Goal: Task Accomplishment & Management: Complete application form

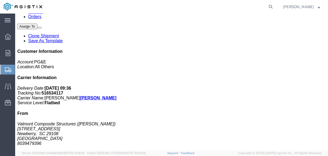
scroll to position [81, 0]
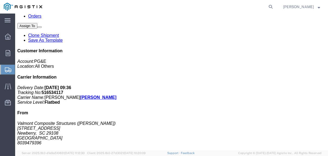
click at [0, 0] on span "Create Shipment" at bounding box center [0, 0] width 0 height 0
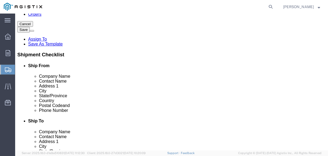
select select
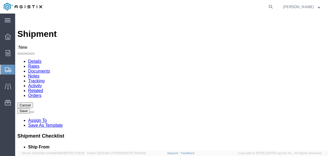
click select "Select PG&E Valmont Composite Structures"
select select "9596"
click select "Select PG&E Valmont Composite Structures"
select select
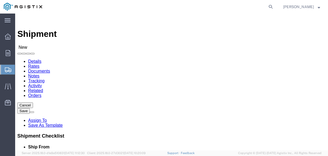
click select "Select All Others [GEOGRAPHIC_DATA] [GEOGRAPHIC_DATA] [GEOGRAPHIC_DATA] [GEOGRA…"
select select "23082"
click select "Select All Others [GEOGRAPHIC_DATA] [GEOGRAPHIC_DATA] [GEOGRAPHIC_DATA] [GEOGRA…"
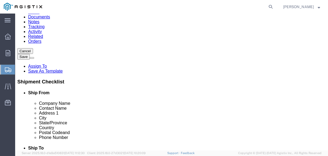
select select "MYPROFILE"
select select "SC"
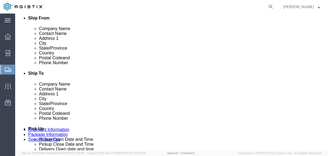
scroll to position [135, 0]
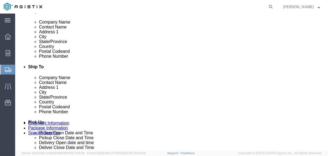
click input "text"
type input "3"
type input "1044"
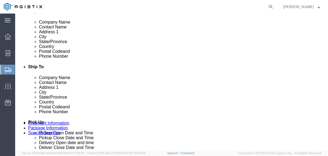
scroll to position [0, 0]
click input "text"
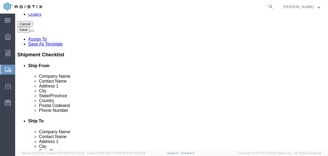
scroll to position [54, 0]
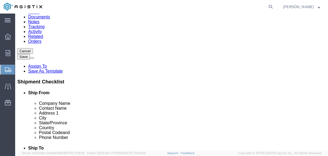
type input "[PHONE_NUMBER]"
click input "text"
type input "PG&E"
click label "Contact Name"
click input "text"
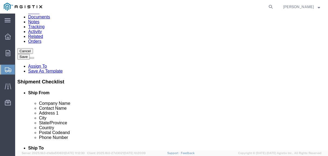
type input "[PERSON_NAME]"
click p "- PG&E - (Shifflets Pole yard) [STREET_ADDRESS]"
select select "CA"
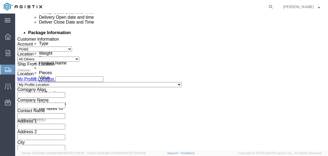
scroll to position [271, 0]
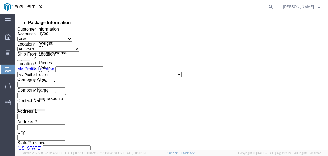
type input "Shifflets Pole yard"
click div "[DATE] 3:00 PM"
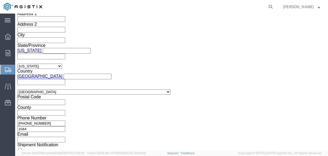
click input "3:00 PM"
click input "7:00 PM"
type input "7:00 AM"
click button "Apply"
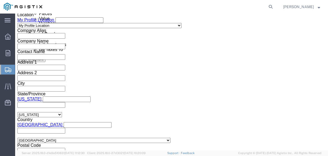
scroll to position [287, 0]
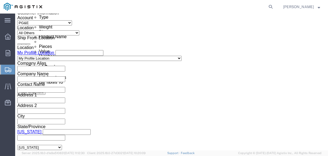
click div "[DATE] 8:00 AM"
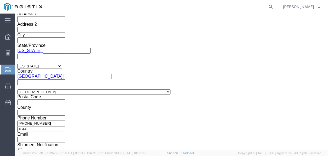
click input "3:00 AM"
type input "3:00 PM"
click button "Apply"
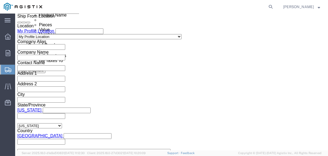
scroll to position [287, 0]
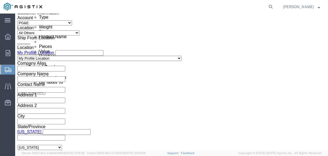
click div
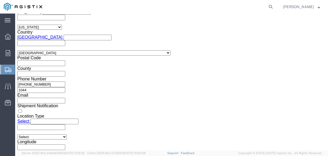
click input "4:00 PM"
click input "7:00 PM"
type input "7:00 AM"
click button "Apply"
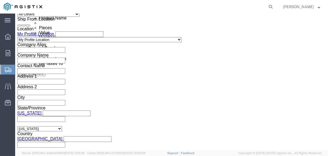
scroll to position [299, 0]
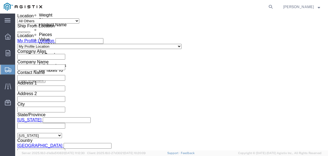
click div
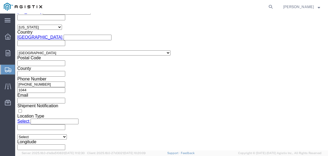
click input "8:00 AM"
click input "5:00 AM"
type input "5:00 PM"
click button "Apply"
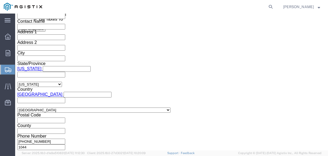
scroll to position [343, 0]
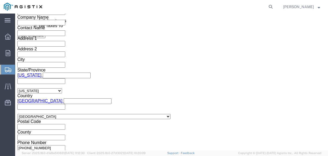
click input "text"
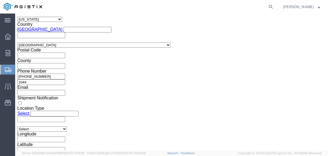
scroll to position [425, 0]
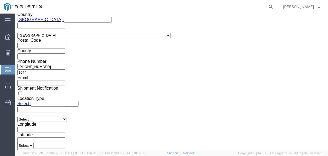
type input "3501389070"
click button "Continue"
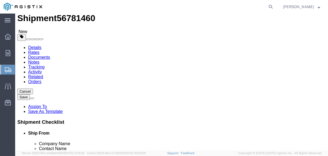
scroll to position [27, 0]
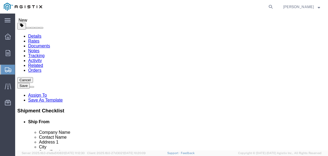
click select "Select Bulk Bundle(s) Cardboard Box(es) Carton(s) Crate(s) Drum(s) (Fiberboard)…"
select select "BNDL"
click select "Select Bulk Bundle(s) Cardboard Box(es) Carton(s) Crate(s) Drum(s) (Fiberboard)…"
click input "1"
type input "6"
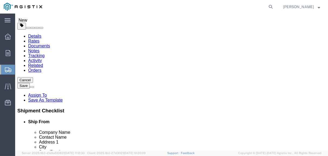
click input "text"
type input "600"
click input "text"
type input "48"
click input "text"
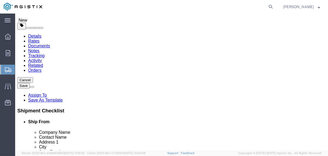
type input "24"
click input "0.00"
type input "0"
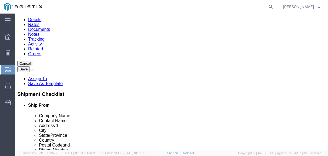
scroll to position [54, 0]
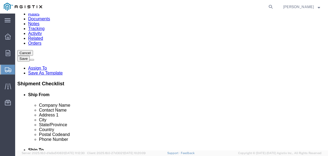
type input "30000"
click link "Add Content"
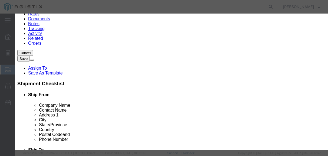
drag, startPoint x: 107, startPoint y: 57, endPoint x: 92, endPoint y: 43, distance: 20.3
click input "text"
type input "Fiberglass T&D poles"
click input "0"
type input "12"
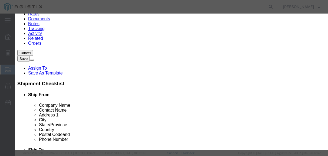
click input "text"
type input "52035.00"
click select "Select 50 55 60 65 70 85 92.5 100 125 175 250 300 400"
select select "100"
click select "Select 50 55 60 65 70 85 92.5 100 125 175 250 300 400"
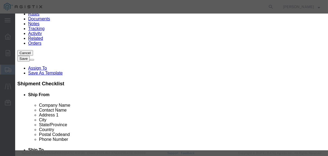
click button "Save & Close"
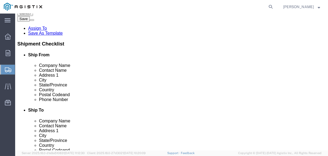
scroll to position [101, 0]
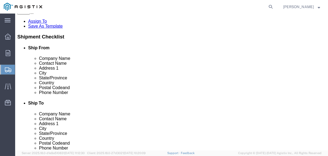
click button "Rate Shipment"
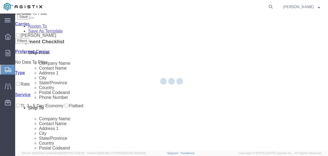
scroll to position [0, 0]
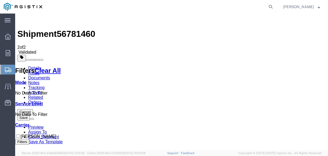
checkbox input "true"
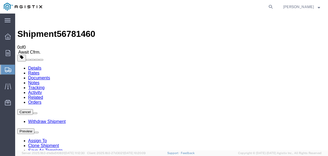
click at [320, 8] on strong "button" at bounding box center [319, 7] width 2 height 2
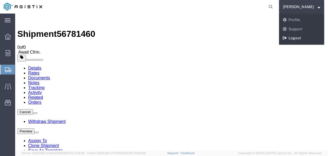
click at [294, 40] on link "Logout" at bounding box center [301, 38] width 45 height 9
